Goal: Task Accomplishment & Management: Use online tool/utility

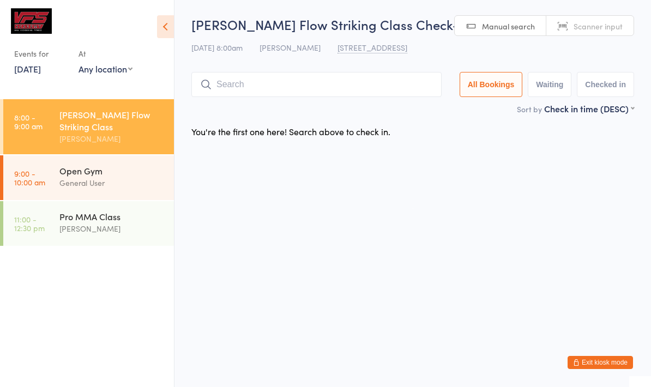
click at [388, 84] on input "search" at bounding box center [316, 84] width 250 height 25
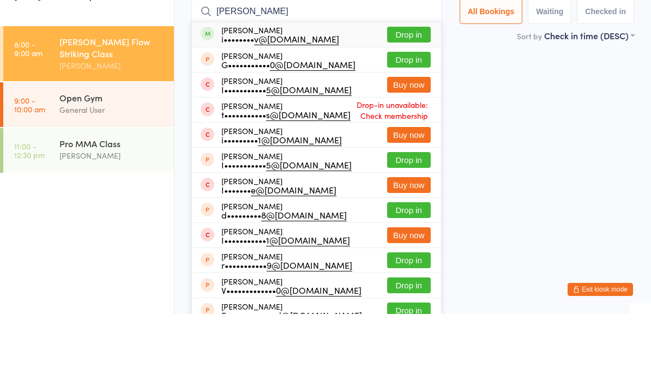
type input "[PERSON_NAME]"
click at [404, 100] on button "Drop in" at bounding box center [409, 108] width 44 height 16
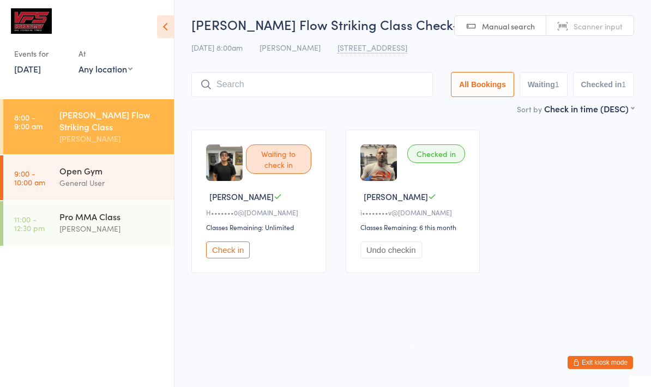
click at [290, 88] on input "search" at bounding box center [311, 84] width 241 height 25
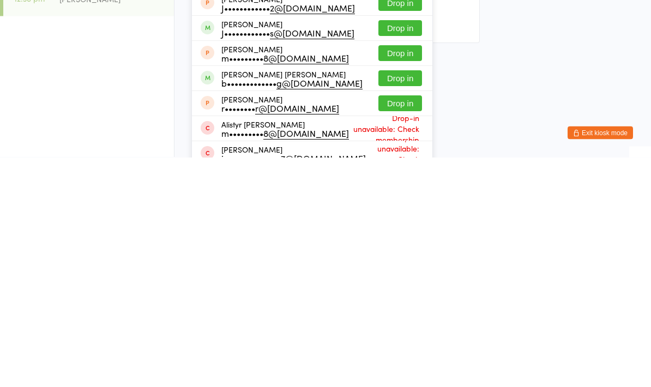
type input "[PERSON_NAME]"
click at [380, 250] on button "Drop in" at bounding box center [400, 258] width 44 height 16
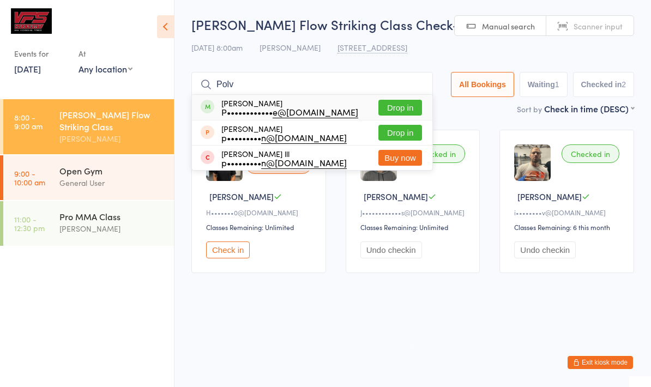
type input "Polv"
click at [400, 105] on button "Drop in" at bounding box center [400, 108] width 44 height 16
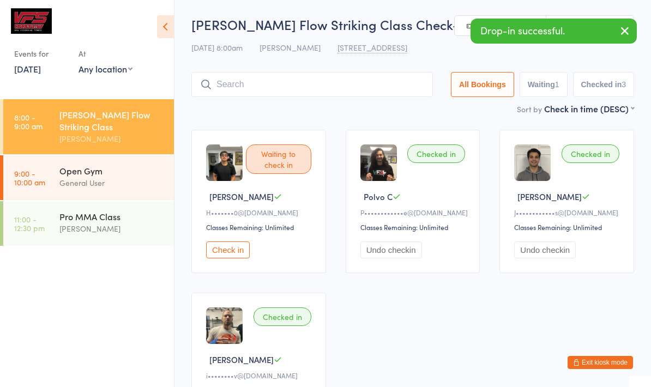
click at [397, 83] on input "search" at bounding box center [311, 84] width 241 height 25
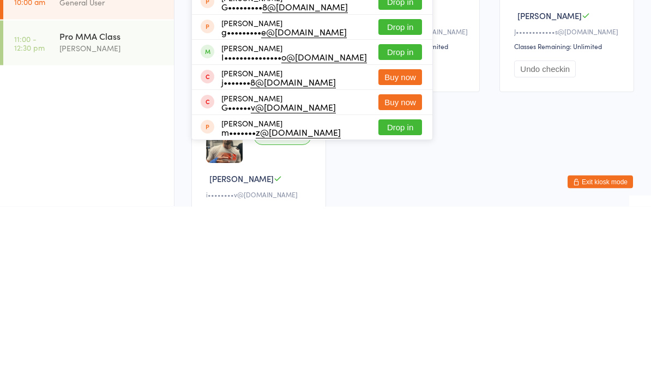
type input "Ger"
click at [386, 225] on button "Drop in" at bounding box center [400, 233] width 44 height 16
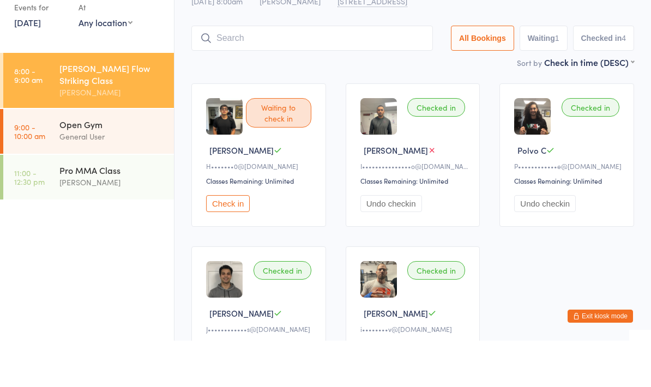
scroll to position [46, 0]
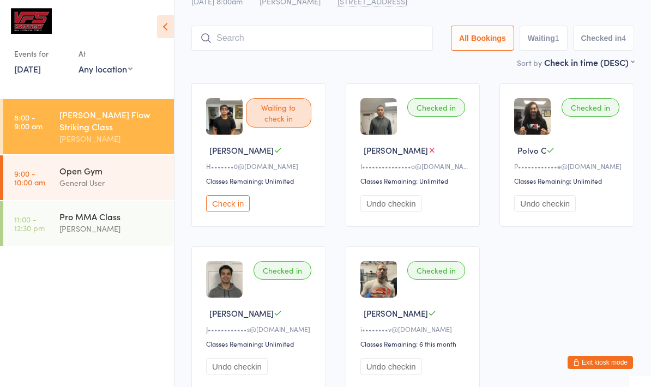
click at [584, 350] on div "Waiting to check in [PERSON_NAME]••••••• 0@[DOMAIN_NAME] Classes Remaining: Unl…" at bounding box center [412, 237] width 462 height 326
click at [588, 362] on button "Exit kiosk mode" at bounding box center [599, 362] width 65 height 13
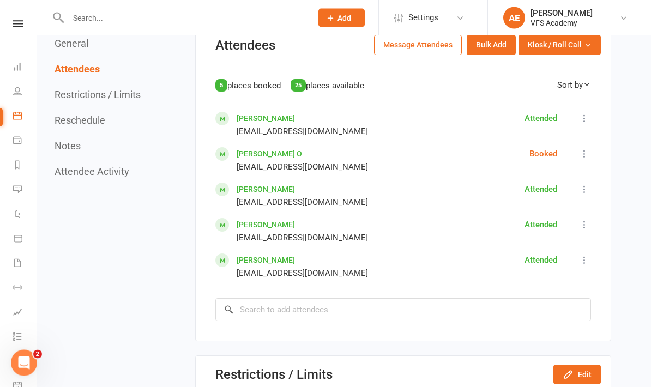
scroll to position [678, 0]
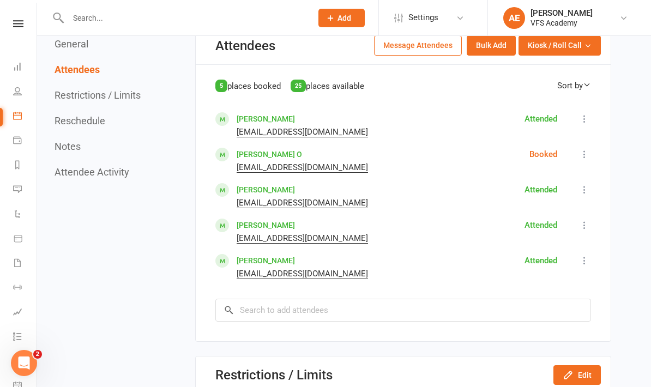
click at [267, 185] on link "[PERSON_NAME]" at bounding box center [266, 189] width 58 height 9
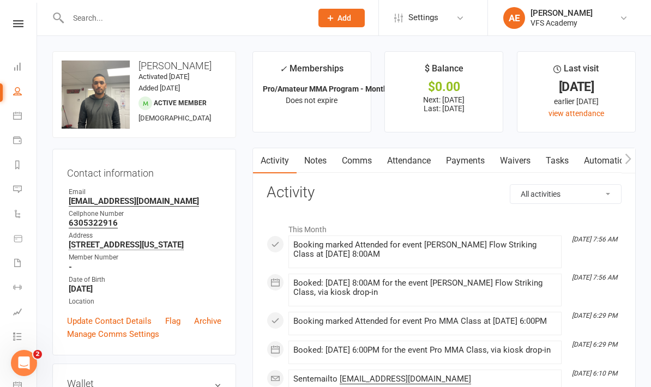
click at [467, 159] on link "Payments" at bounding box center [465, 160] width 54 height 25
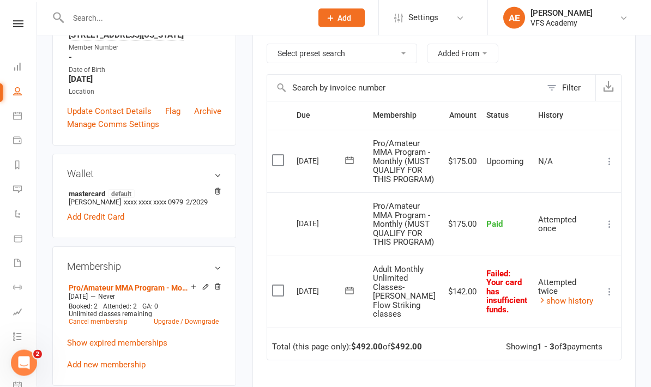
scroll to position [210, 0]
click at [609, 286] on icon at bounding box center [609, 291] width 11 height 11
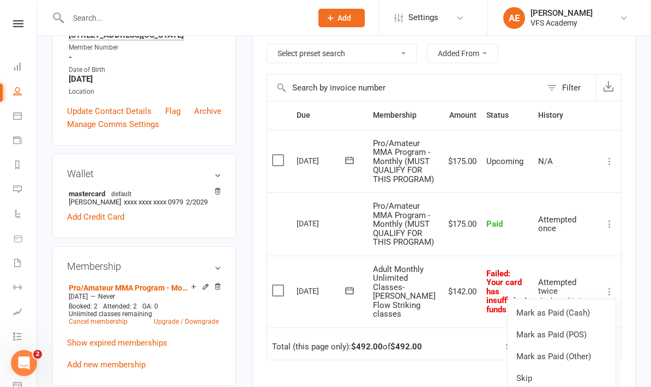
click at [531, 370] on link "Skip" at bounding box center [561, 378] width 108 height 22
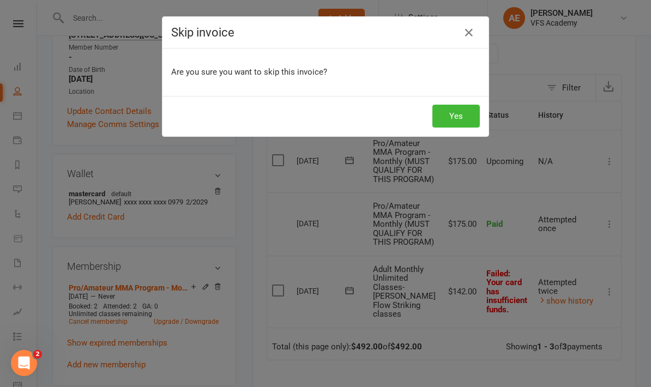
click at [457, 117] on button "Yes" at bounding box center [455, 116] width 47 height 23
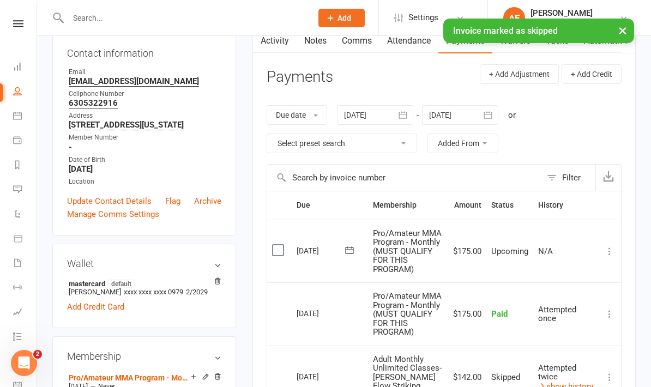
scroll to position [0, 0]
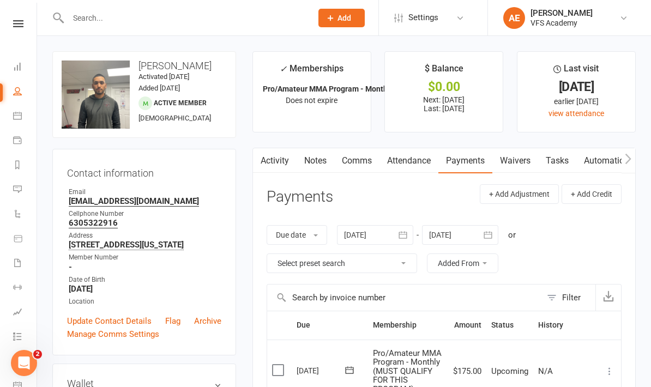
click at [4, 25] on link at bounding box center [18, 23] width 39 height 7
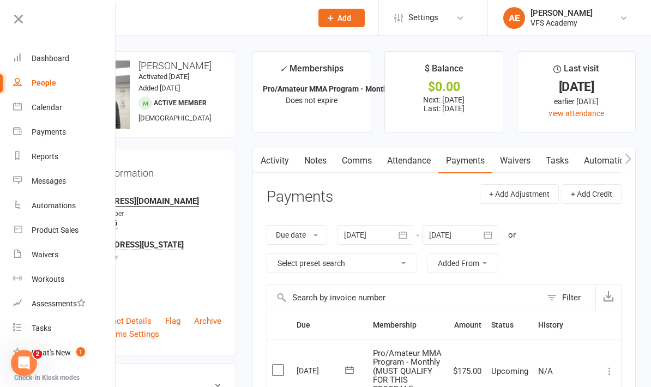
click at [46, 102] on link "Calendar" at bounding box center [64, 107] width 103 height 25
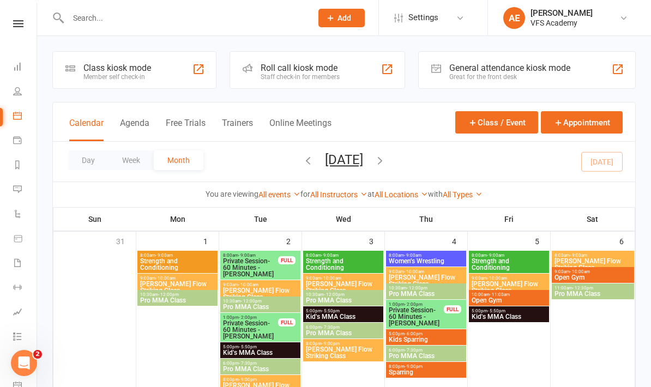
click at [108, 74] on div "Member self check-in" at bounding box center [117, 77] width 68 height 8
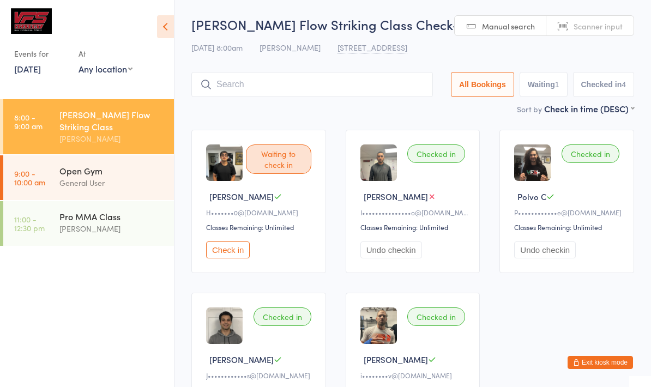
click at [294, 95] on input "search" at bounding box center [311, 84] width 241 height 25
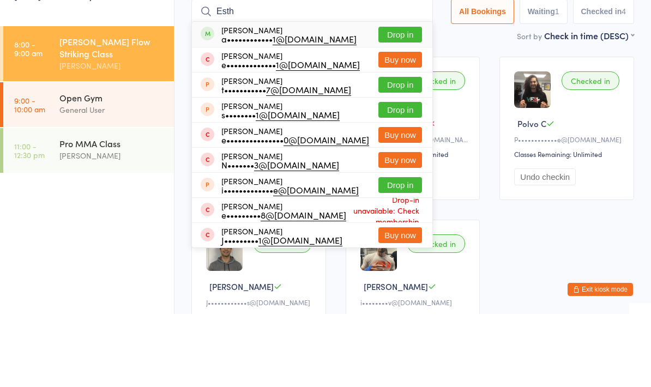
type input "Esth"
click at [392, 100] on button "Drop in" at bounding box center [400, 108] width 44 height 16
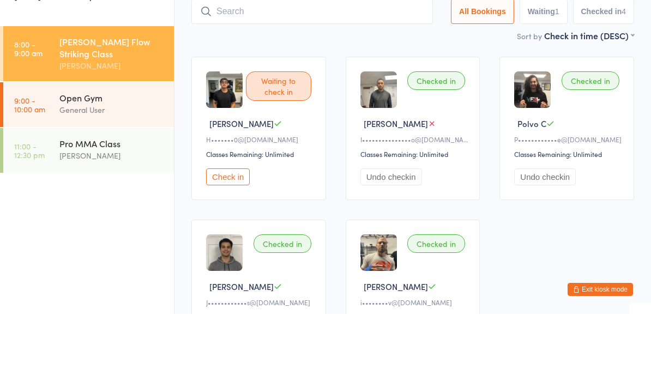
scroll to position [73, 0]
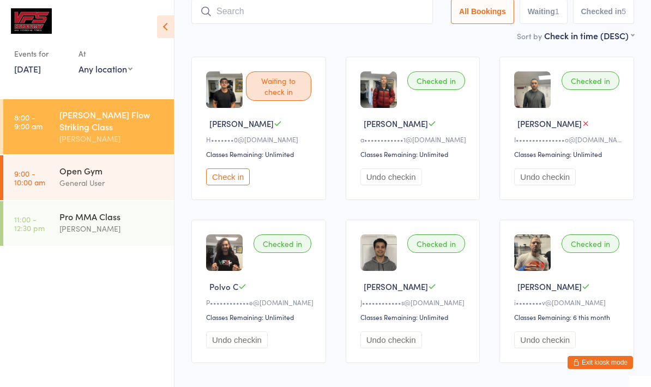
click at [244, 6] on input "search" at bounding box center [311, 11] width 241 height 25
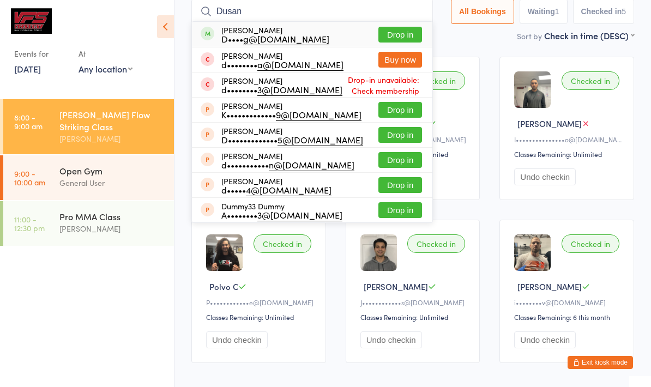
type input "Dusan"
click at [395, 32] on button "Drop in" at bounding box center [400, 35] width 44 height 16
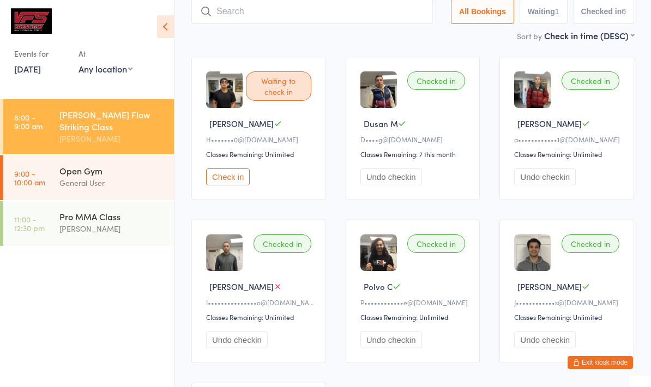
click at [316, 11] on input "search" at bounding box center [311, 11] width 241 height 25
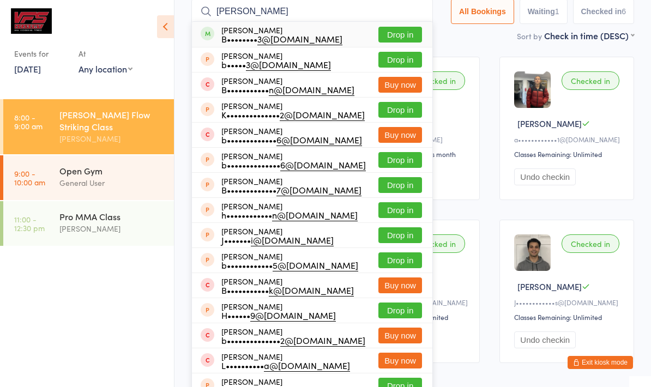
type input "Brandon ver"
click at [300, 40] on div "B•••••••• 3@gmail.com" at bounding box center [281, 38] width 121 height 9
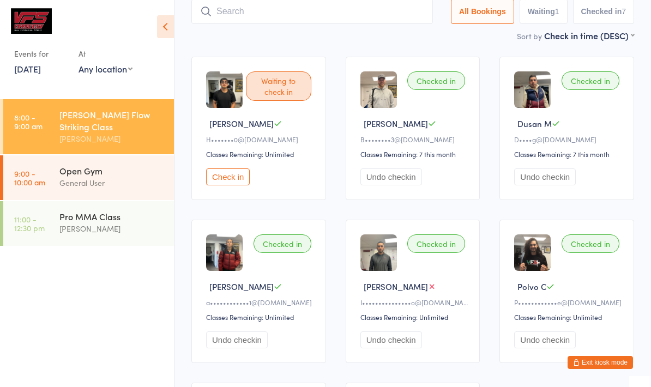
click at [294, 87] on div "Waiting to check in" at bounding box center [278, 85] width 65 height 29
click at [233, 185] on button "Check in" at bounding box center [228, 176] width 44 height 17
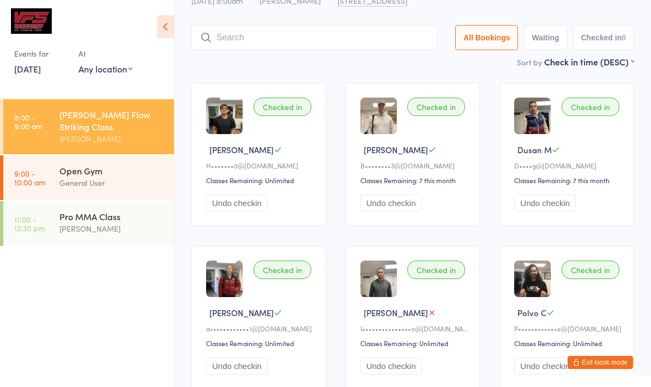
scroll to position [0, 0]
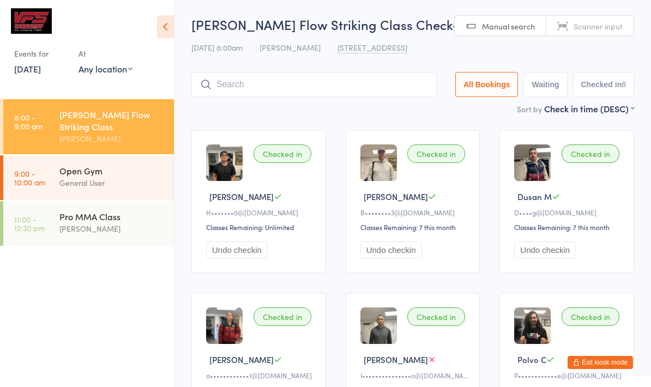
click at [348, 85] on input "search" at bounding box center [314, 84] width 246 height 25
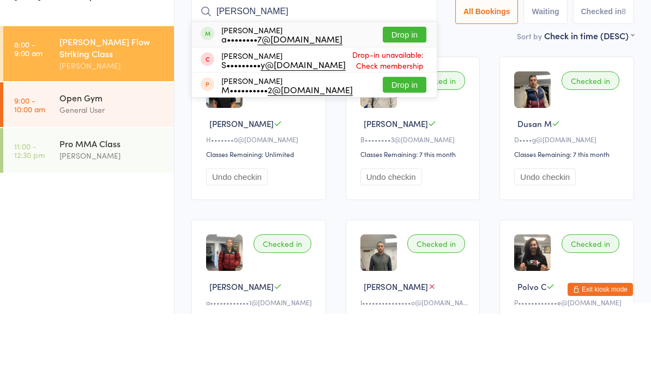
type input "Deisy"
click at [402, 100] on button "Drop in" at bounding box center [405, 108] width 44 height 16
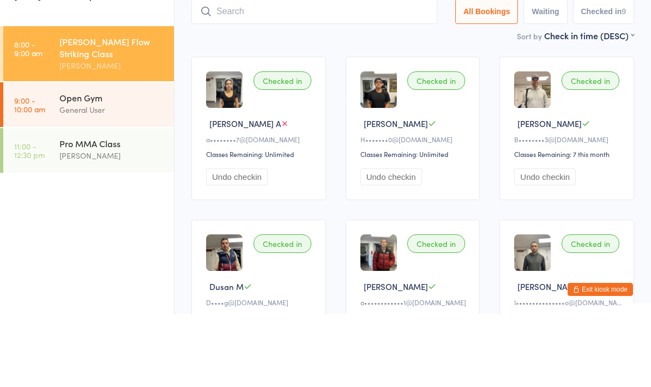
scroll to position [73, 0]
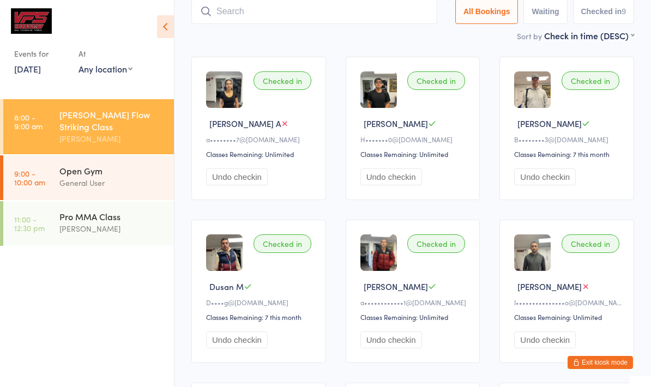
click at [241, 18] on input "search" at bounding box center [314, 11] width 246 height 25
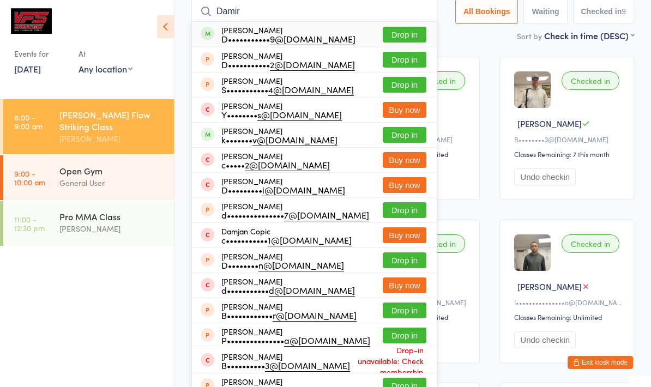
type input "Damir"
click at [393, 29] on button "Drop in" at bounding box center [405, 35] width 44 height 16
